Goal: Find specific page/section: Find specific page/section

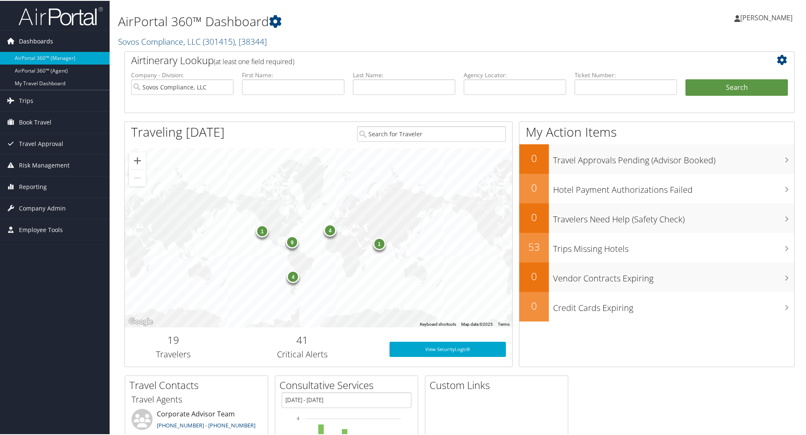
click at [51, 39] on span "Dashboards" at bounding box center [36, 40] width 34 height 21
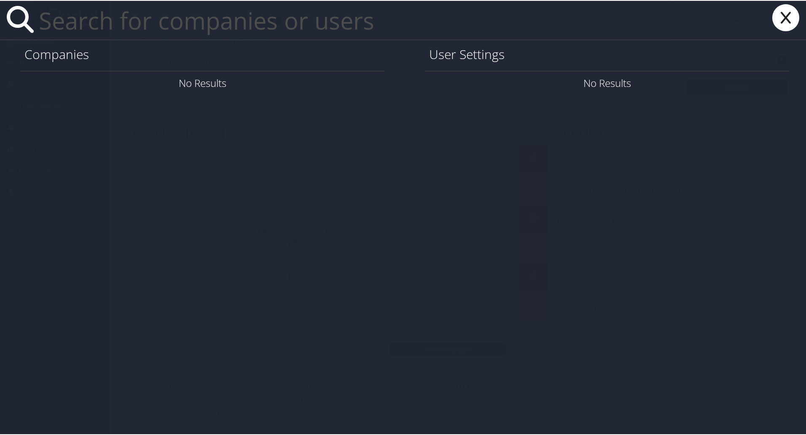
click at [95, 20] on input "text" at bounding box center [353, 19] width 637 height 39
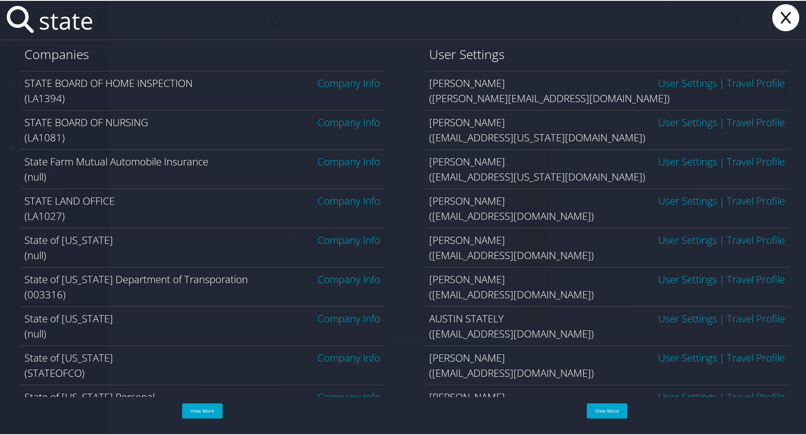
drag, startPoint x: 106, startPoint y: 27, endPoint x: -35, endPoint y: 16, distance: 142.1
click at [0, 16] on html "Menu Dashboards ► AirPortal 360™ (Manager) AirPortal 360™ (Agent) My Travel Das…" at bounding box center [405, 217] width 810 height 435
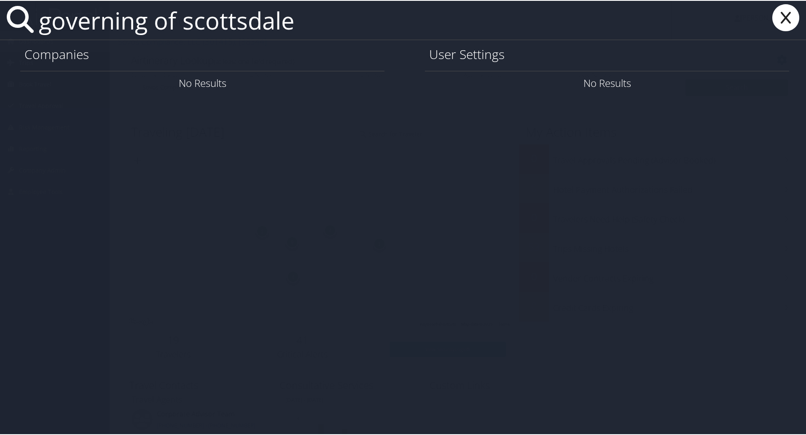
type input "governing of scottsdale"
drag, startPoint x: 338, startPoint y: 22, endPoint x: 31, endPoint y: 30, distance: 307.1
click at [31, 30] on div "governing of scottsdale" at bounding box center [405, 19] width 810 height 39
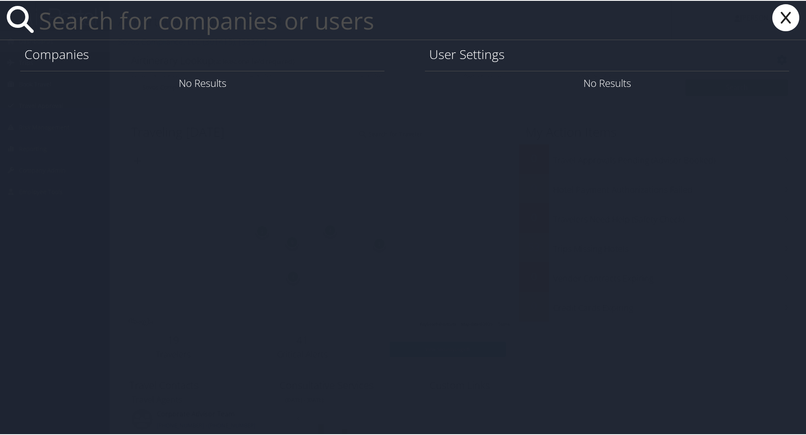
type input "w"
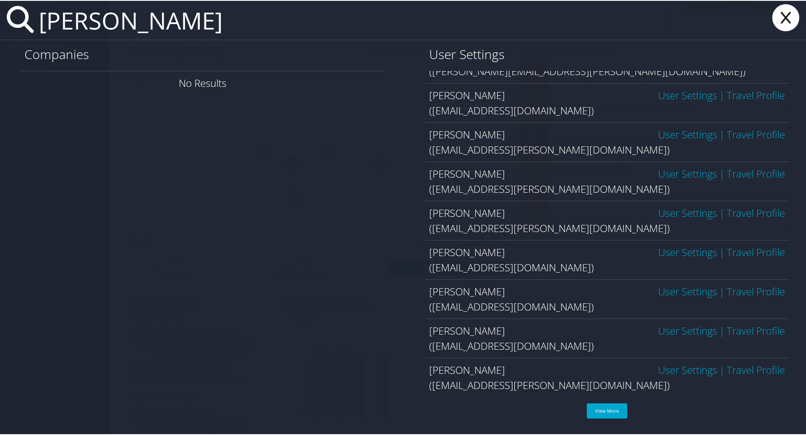
scroll to position [84, 0]
click at [601, 412] on link "View More" at bounding box center [607, 409] width 40 height 15
click at [145, 23] on input "[PERSON_NAME]" at bounding box center [353, 19] width 637 height 39
drag, startPoint x: 145, startPoint y: 23, endPoint x: -10, endPoint y: 26, distance: 154.8
click at [0, 26] on html "Menu Dashboards ► AirPortal 360™ (Manager) AirPortal 360™ (Agent) My Travel Das…" at bounding box center [405, 133] width 810 height 435
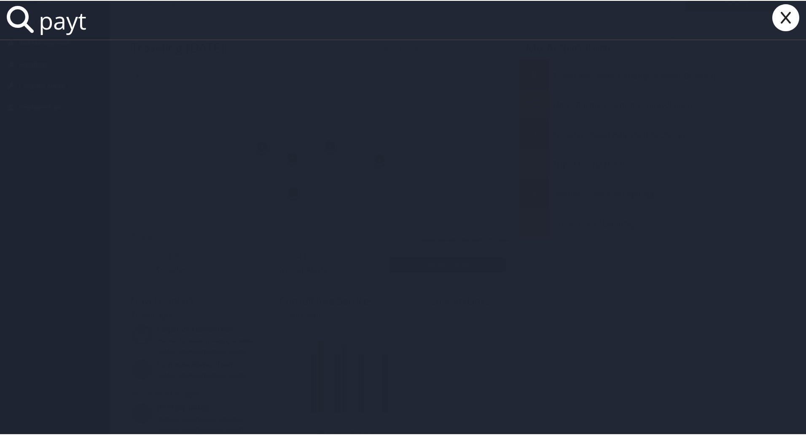
scroll to position [0, 0]
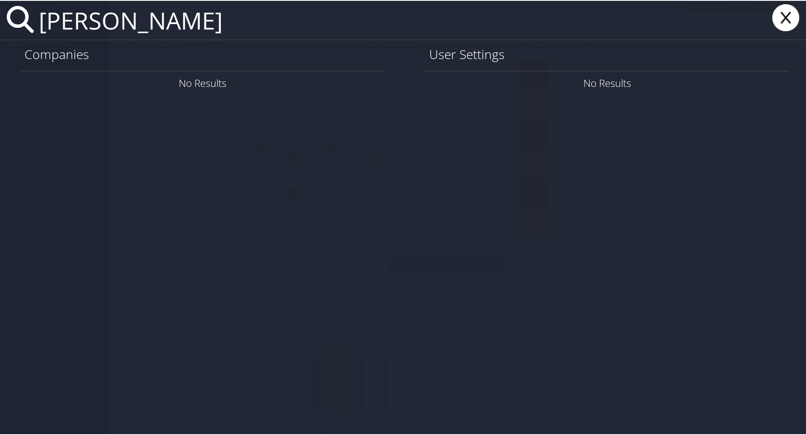
click at [215, 20] on input "[PERSON_NAME]" at bounding box center [353, 19] width 637 height 39
drag, startPoint x: 215, startPoint y: 20, endPoint x: 28, endPoint y: 29, distance: 187.9
click at [28, 29] on div "[PERSON_NAME]" at bounding box center [405, 19] width 810 height 39
click at [13, 20] on icon at bounding box center [20, 18] width 27 height 27
drag, startPoint x: 215, startPoint y: 17, endPoint x: 40, endPoint y: 32, distance: 175.7
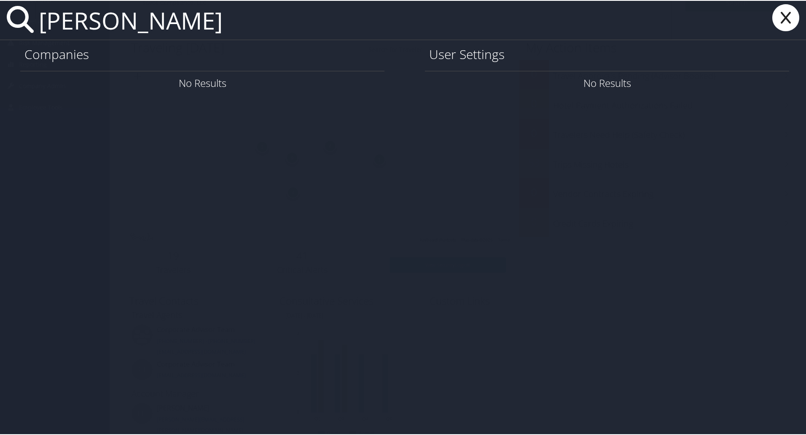
click at [40, 32] on input "[PERSON_NAME]" at bounding box center [353, 19] width 637 height 39
type input "[PERSON_NAME]"
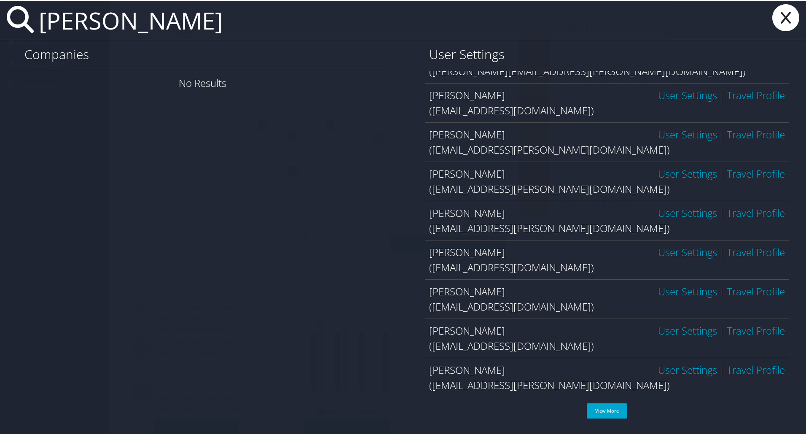
scroll to position [123, 0]
click at [597, 404] on link "View More" at bounding box center [607, 409] width 40 height 15
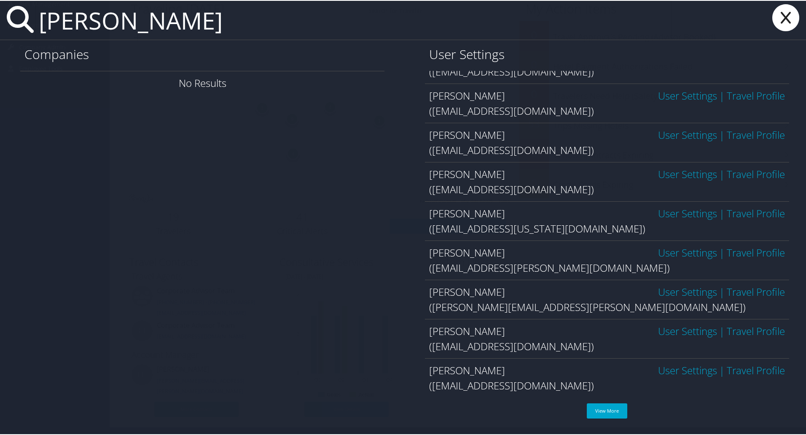
scroll to position [458, 0]
click at [602, 407] on link "View More" at bounding box center [607, 409] width 40 height 15
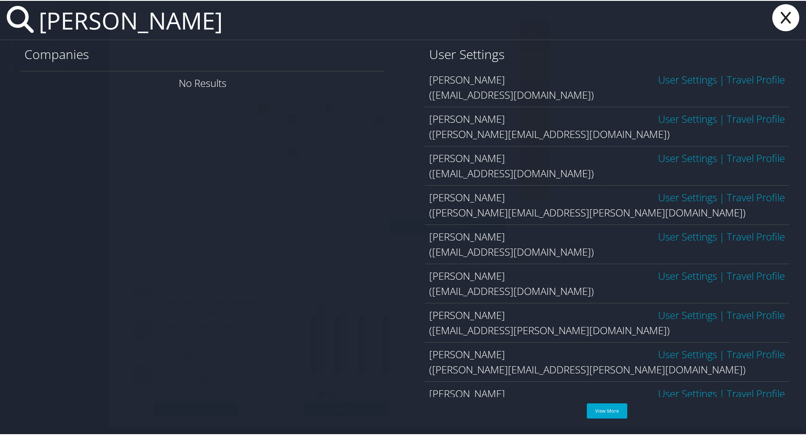
scroll to position [851, 0]
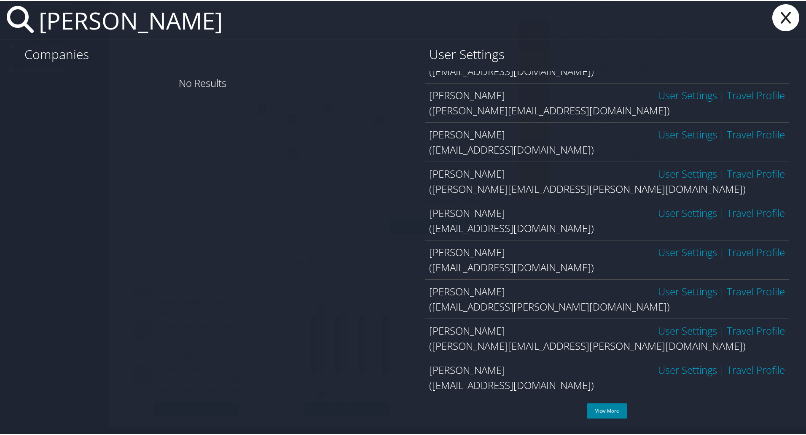
click at [595, 412] on link "View More" at bounding box center [607, 409] width 40 height 15
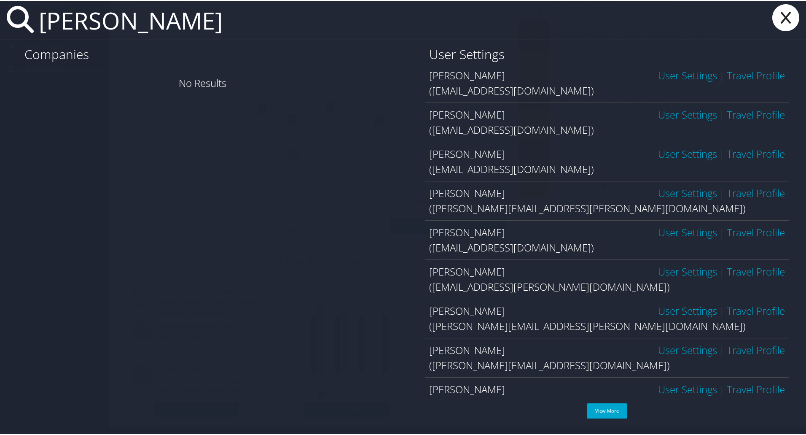
scroll to position [1243, 0]
